Goal: Task Accomplishment & Management: Use online tool/utility

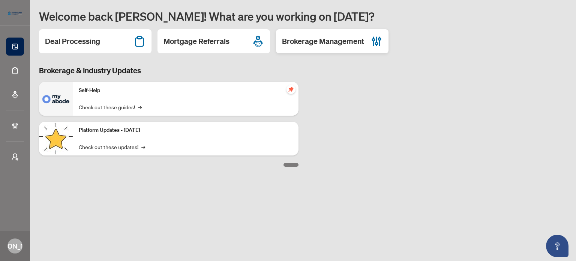
click at [327, 44] on h2 "Brokerage Management" at bounding box center [323, 41] width 82 height 11
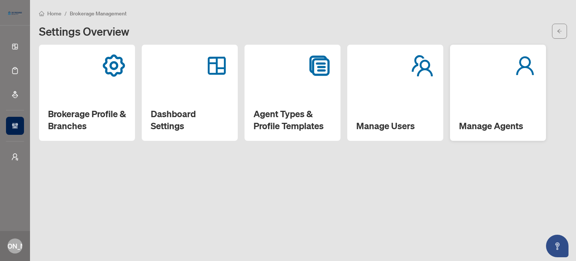
click at [479, 84] on div "Manage Agents" at bounding box center [498, 93] width 96 height 96
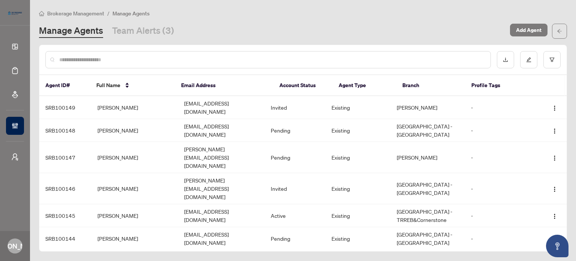
click at [182, 56] on input "text" at bounding box center [271, 60] width 425 height 8
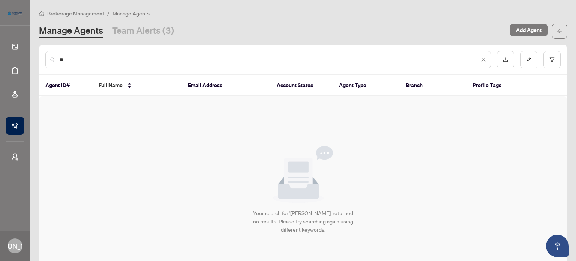
type input "*"
